Goal: Find specific page/section: Find specific page/section

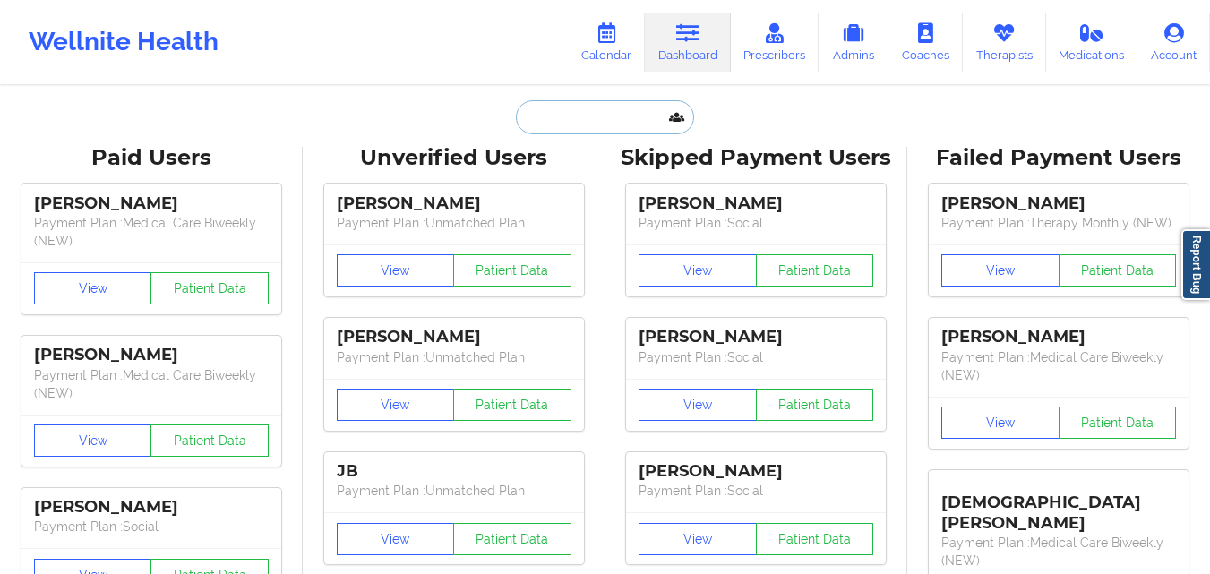
click at [593, 111] on input "text" at bounding box center [604, 117] width 177 height 34
paste input "[PERSON_NAME]"
type input "[PERSON_NAME]"
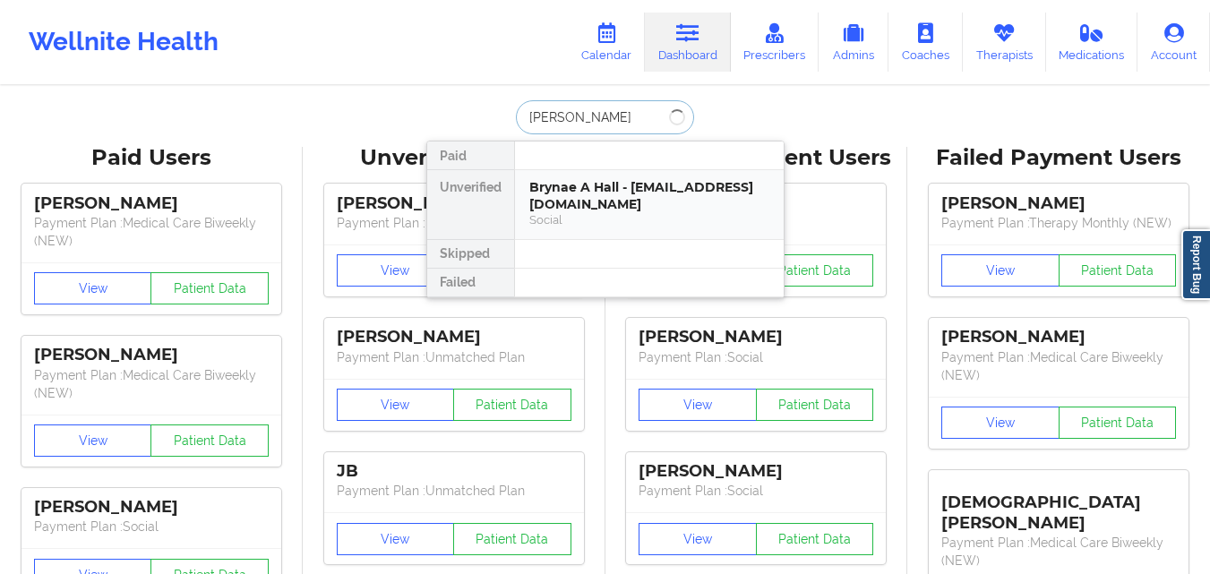
click at [670, 203] on div "Brynae A Hall - [EMAIL_ADDRESS][DOMAIN_NAME]" at bounding box center [649, 195] width 240 height 33
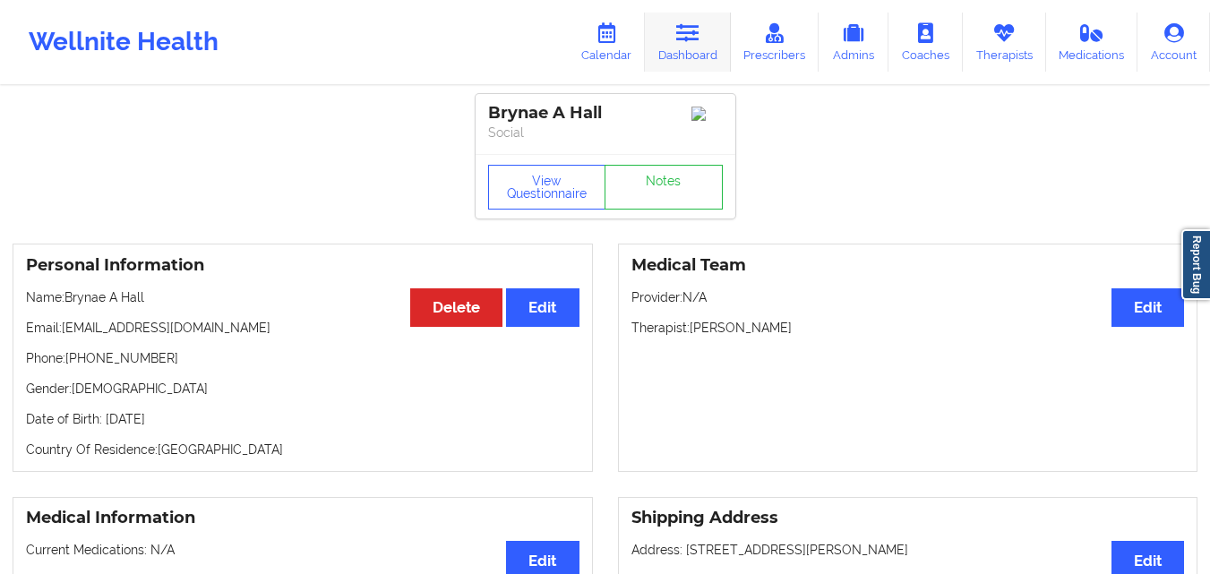
click at [691, 40] on icon at bounding box center [687, 33] width 23 height 20
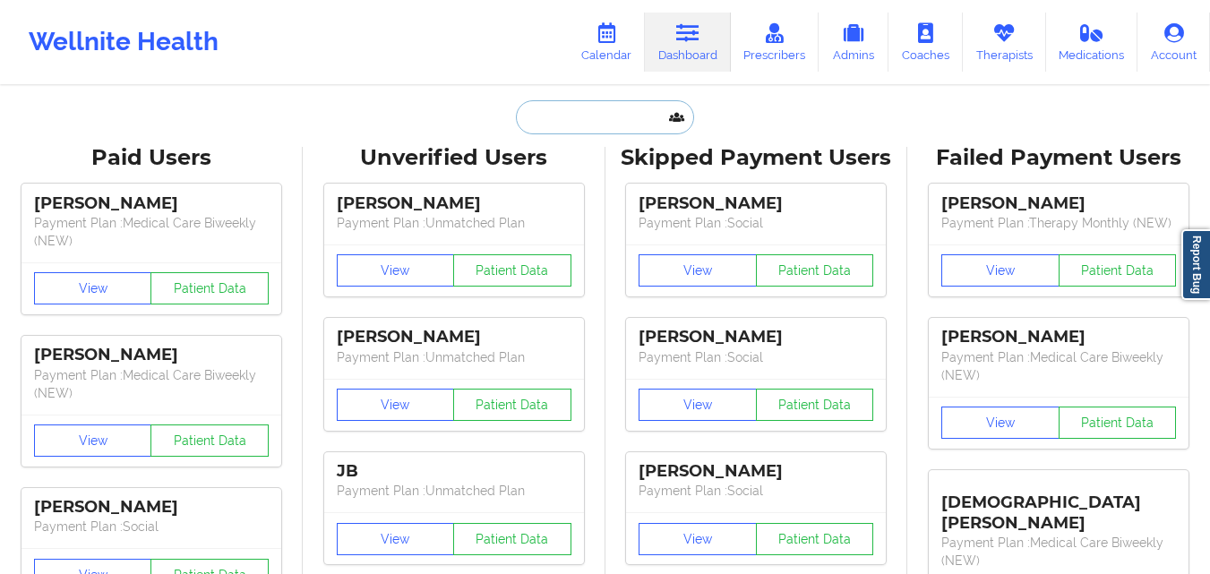
click at [586, 133] on input "text" at bounding box center [604, 117] width 177 height 34
paste input "[PERSON_NAME]"
type input "[PERSON_NAME]"
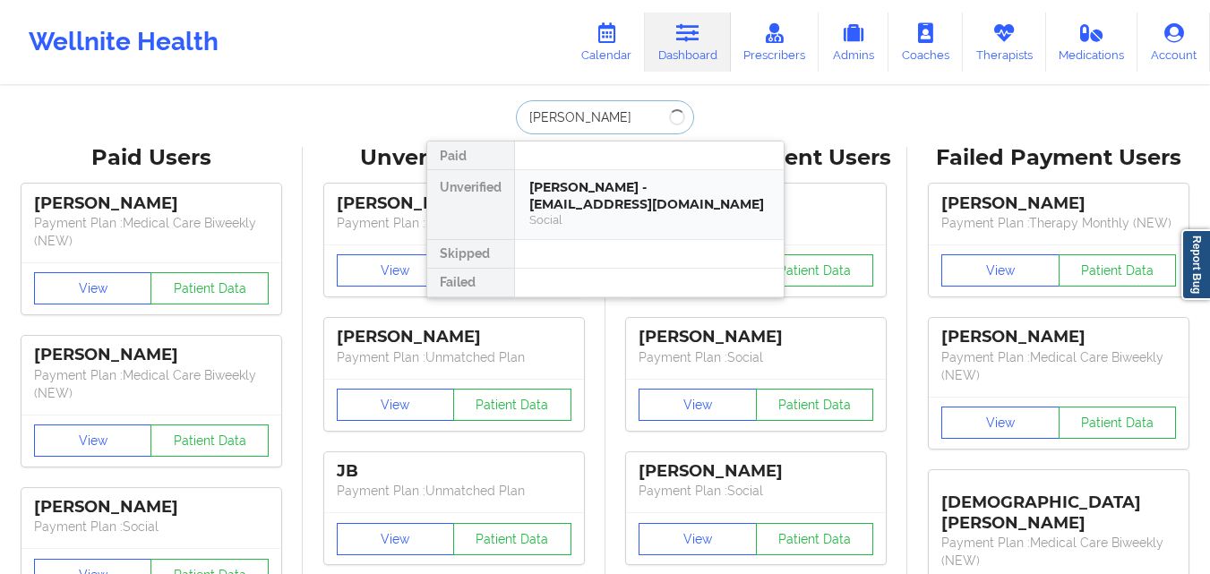
click at [588, 195] on div "[PERSON_NAME] - [EMAIL_ADDRESS][DOMAIN_NAME]" at bounding box center [649, 195] width 240 height 33
